Goal: Information Seeking & Learning: Learn about a topic

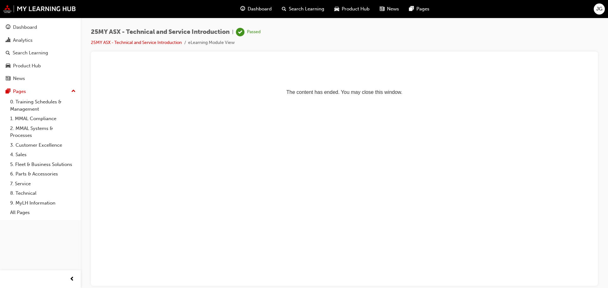
drag, startPoint x: 0, startPoint y: 0, endPoint x: 249, endPoint y: 9, distance: 249.5
click at [249, 9] on span "Dashboard" at bounding box center [259, 8] width 24 height 7
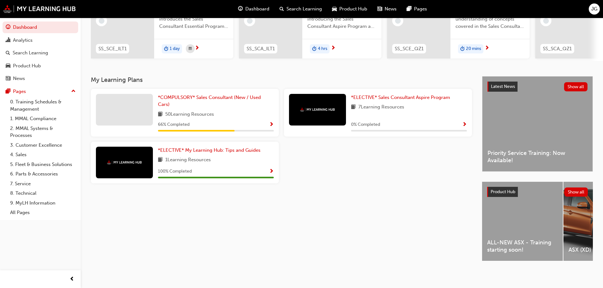
scroll to position [90, 0]
click at [511, 236] on div "ALL-NEW ASX - Training starting soon!" at bounding box center [522, 221] width 81 height 79
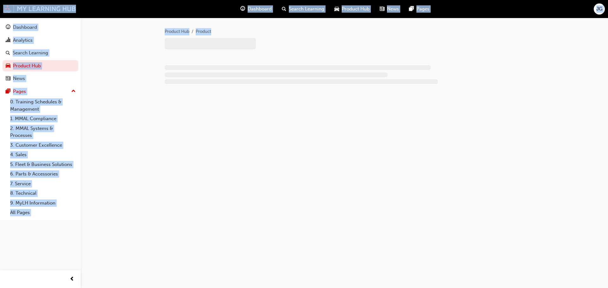
click at [511, 236] on div "Product Hub Product" at bounding box center [304, 144] width 608 height 288
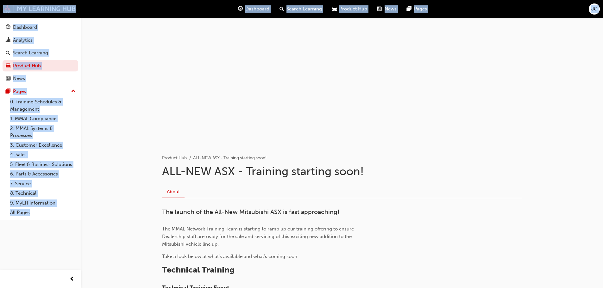
click at [241, 244] on p "The MMAL Network Training Team is starting to ramp up our training offering to …" at bounding box center [265, 236] width 206 height 23
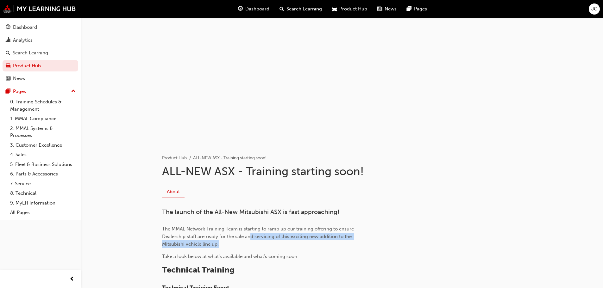
click at [251, 241] on p "The MMAL Network Training Team is starting to ramp up our training offering to …" at bounding box center [265, 236] width 206 height 23
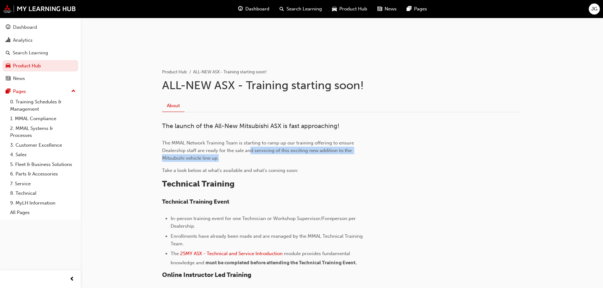
scroll to position [95, 0]
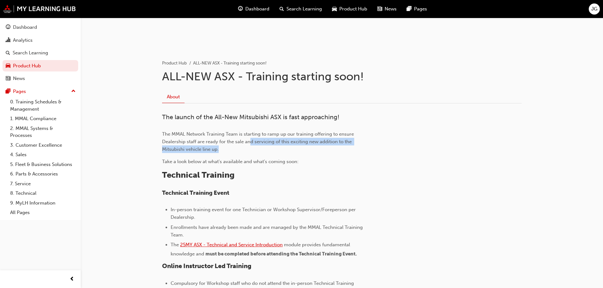
click at [250, 244] on span "25MY ASX - Technical and Service Introduction" at bounding box center [231, 245] width 103 height 6
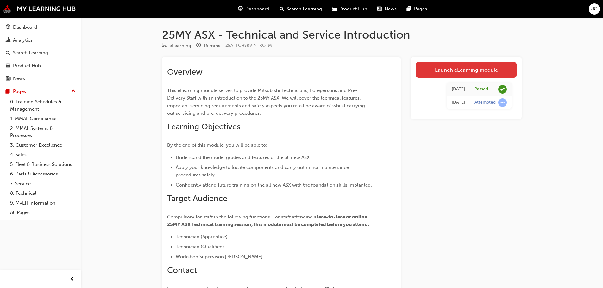
click at [467, 73] on link "Launch eLearning module" at bounding box center [466, 70] width 101 height 16
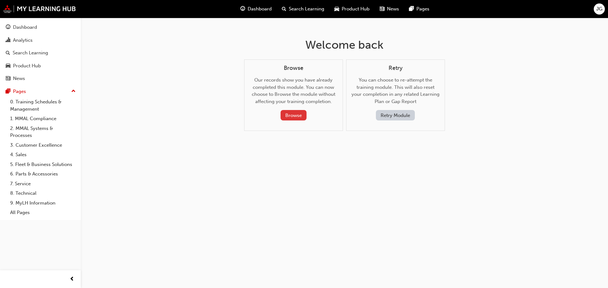
click at [293, 113] on button "Browse" at bounding box center [293, 115] width 26 height 10
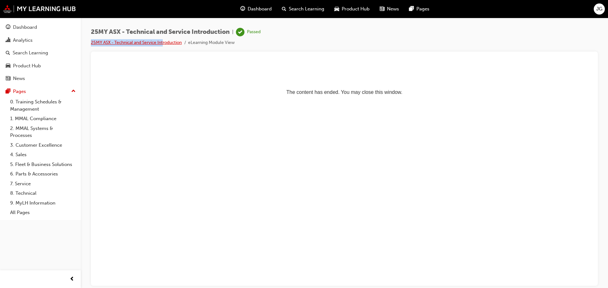
click at [163, 40] on ul "25MY ASX - Technical and Service Introduction eLearning Module View" at bounding box center [176, 43] width 170 height 8
click at [163, 40] on link "25MY ASX - Technical and Service Introduction" at bounding box center [136, 42] width 91 height 5
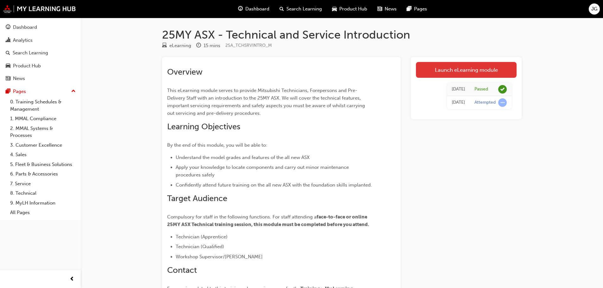
click at [462, 66] on link "Launch eLearning module" at bounding box center [466, 70] width 101 height 16
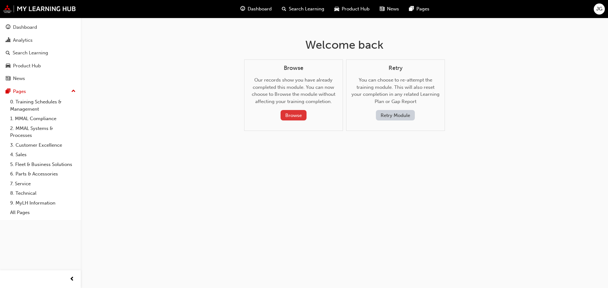
click at [292, 117] on button "Browse" at bounding box center [293, 115] width 26 height 10
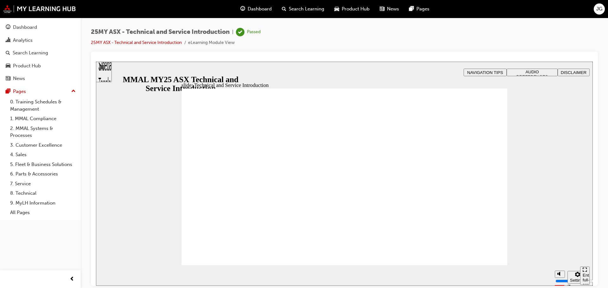
drag, startPoint x: 341, startPoint y: 265, endPoint x: 270, endPoint y: 188, distance: 104.8
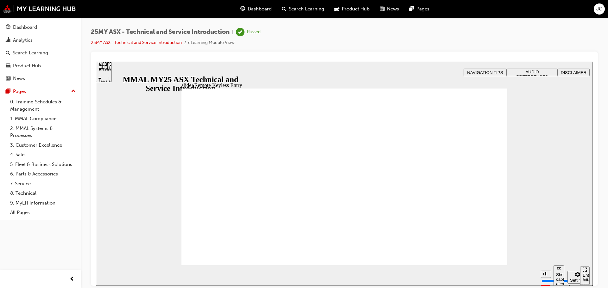
drag, startPoint x: 346, startPoint y: 238, endPoint x: 456, endPoint y: 229, distance: 110.2
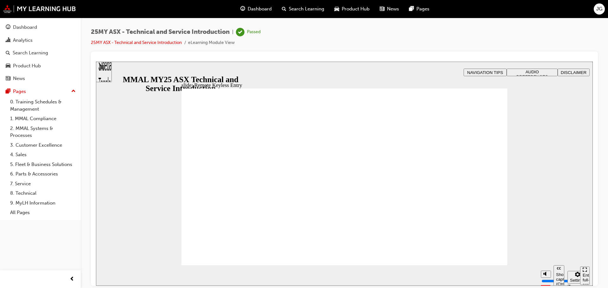
type input "21"
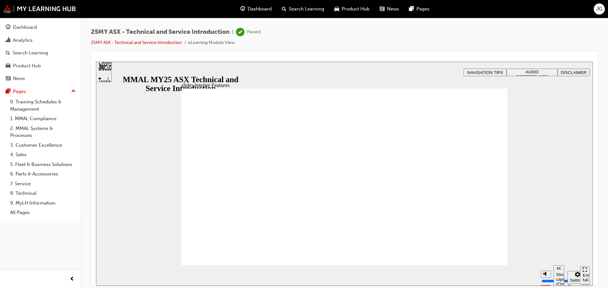
drag, startPoint x: 503, startPoint y: 91, endPoint x: 491, endPoint y: 91, distance: 12.0
